Goal: Transaction & Acquisition: Purchase product/service

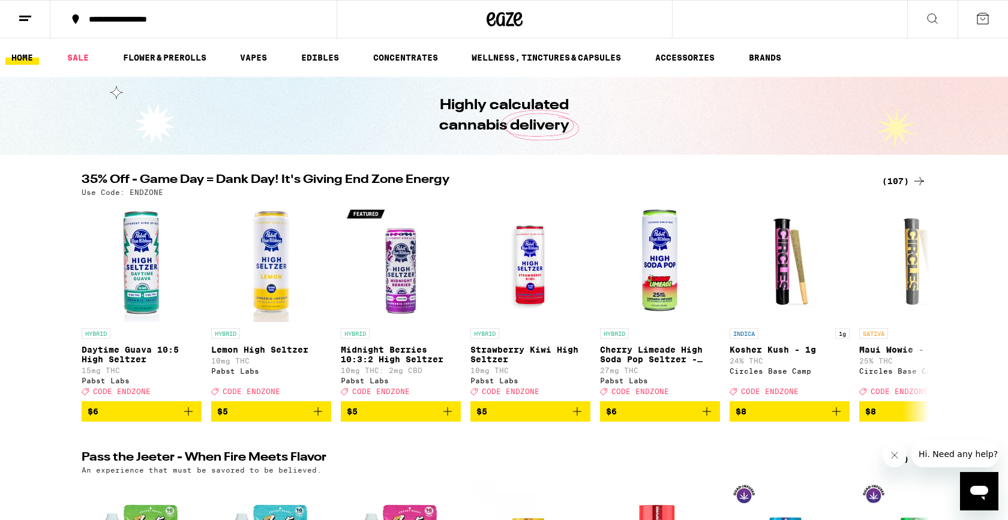
click at [897, 179] on div "(107)" at bounding box center [904, 181] width 44 height 14
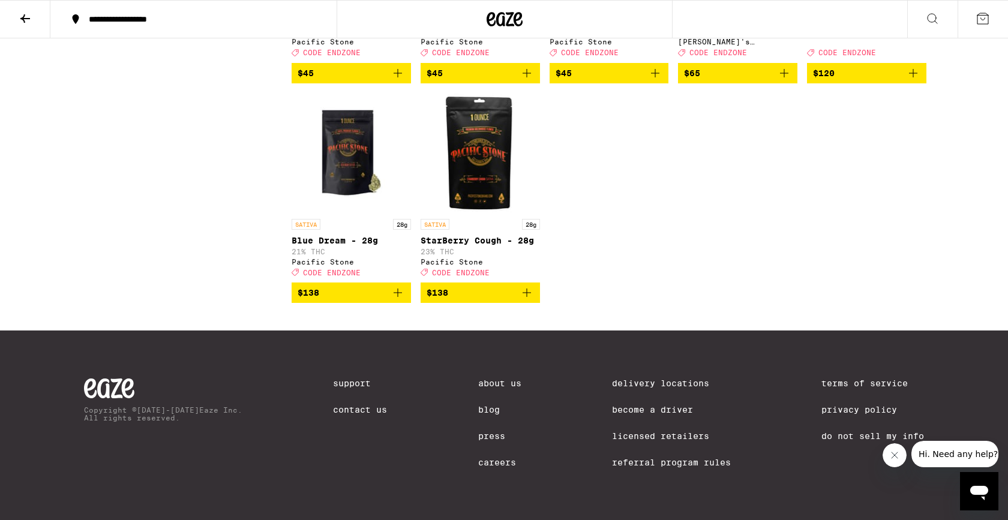
scroll to position [5064, 0]
click at [29, 17] on icon at bounding box center [25, 18] width 10 height 8
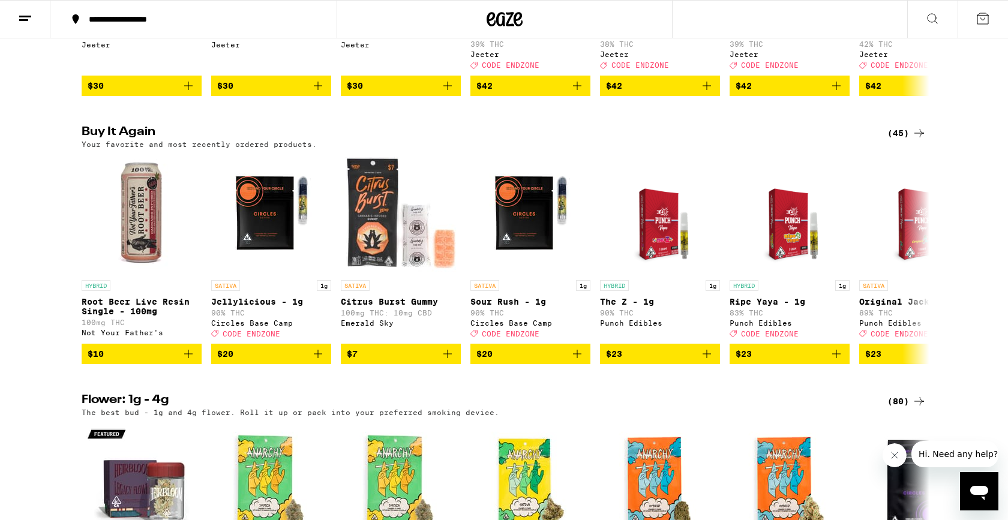
scroll to position [605, 0]
